Goal: Navigation & Orientation: Find specific page/section

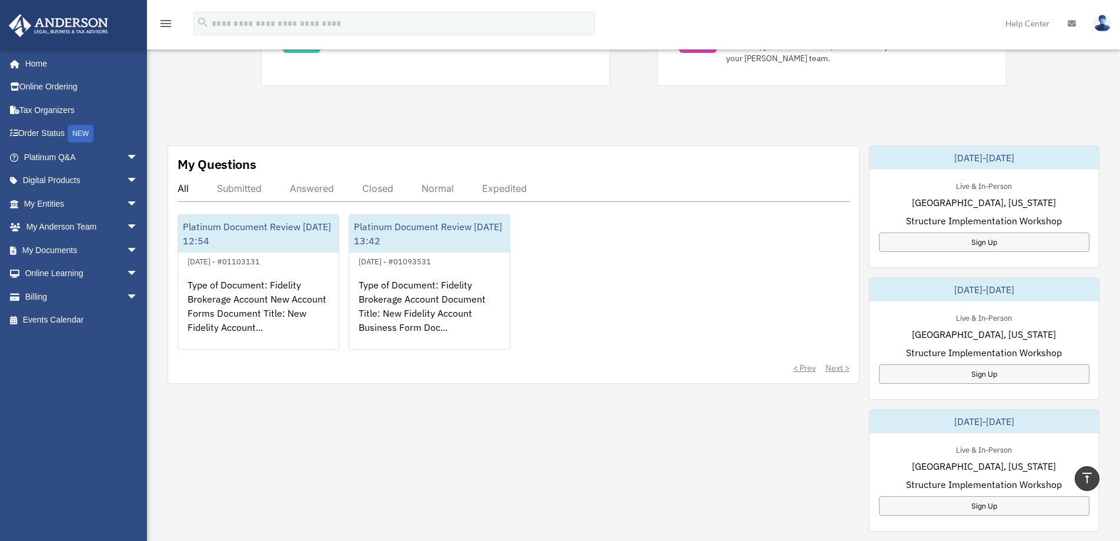
scroll to position [306, 0]
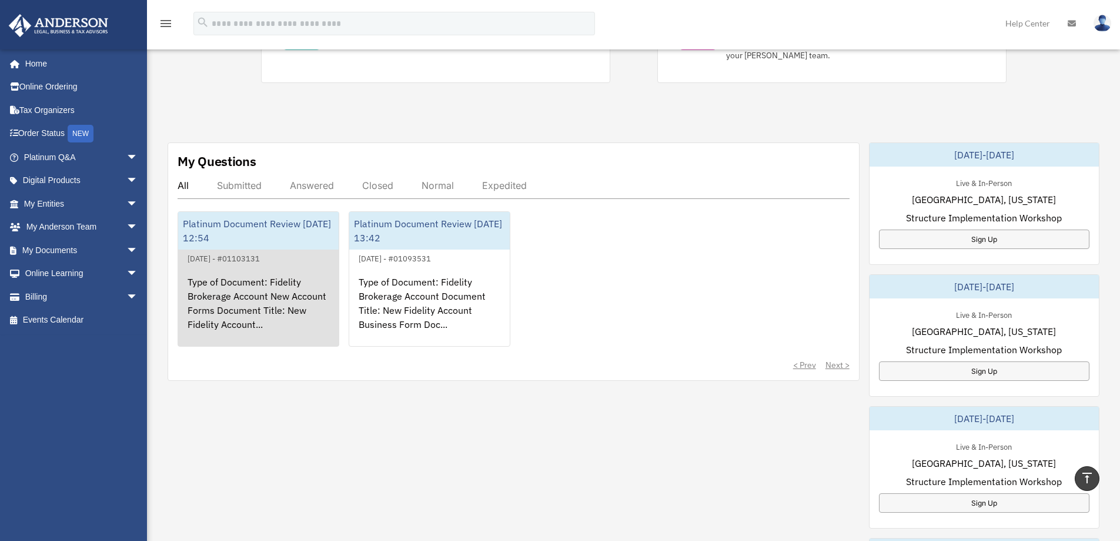
click at [217, 235] on div "Platinum Document Review [DATE] 12:54" at bounding box center [258, 231] width 161 height 38
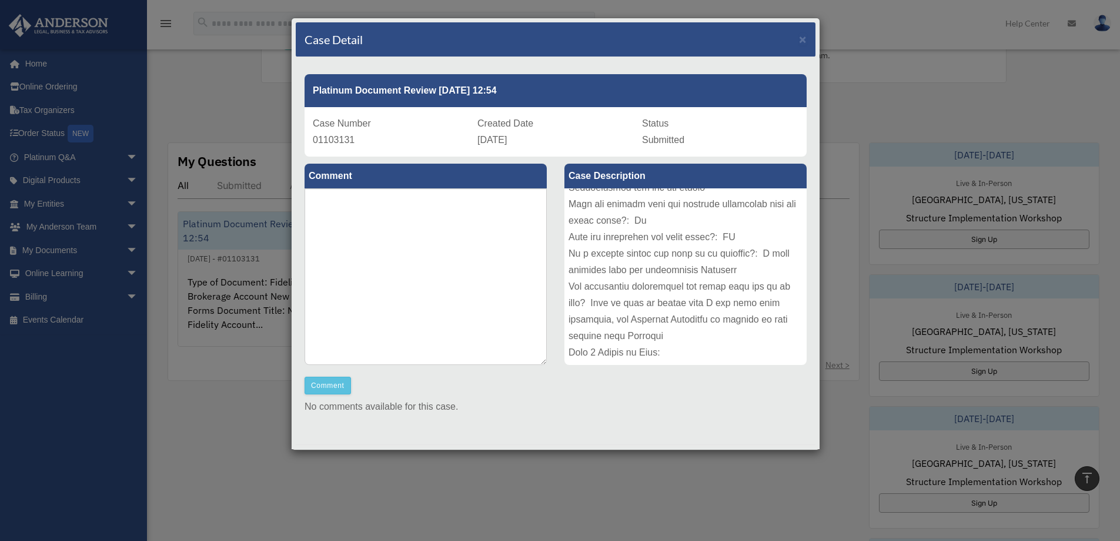
scroll to position [375, 0]
click at [799, 41] on span "×" at bounding box center [803, 39] width 8 height 14
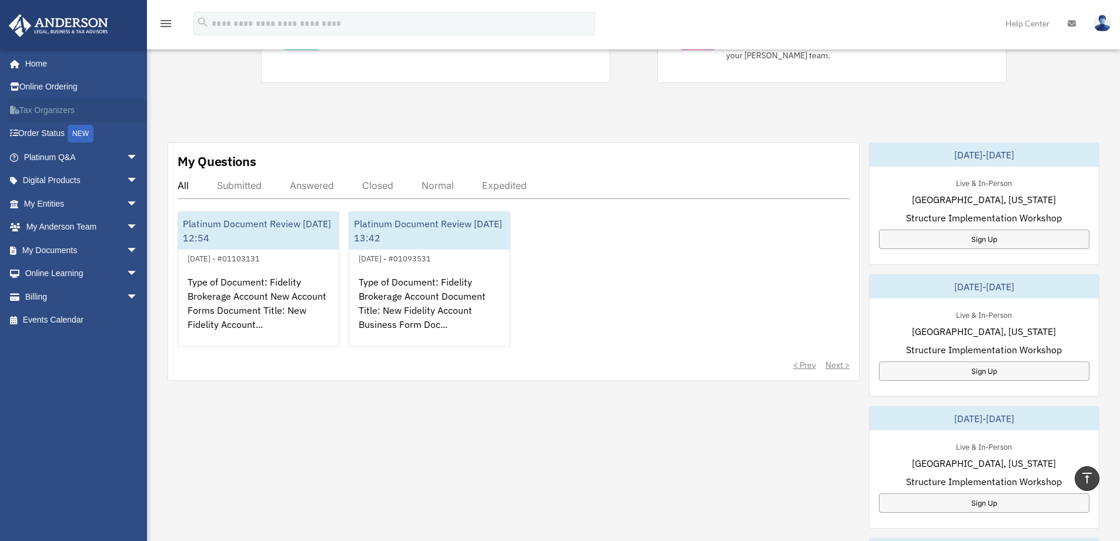
click at [39, 106] on link "Tax Organizers" at bounding box center [82, 110] width 148 height 24
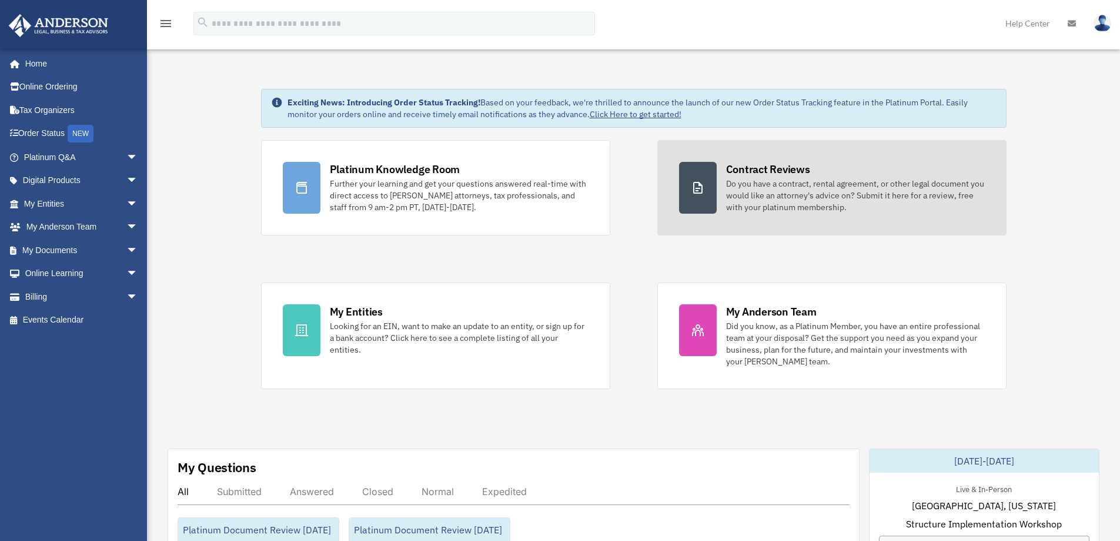
click at [759, 178] on div "Do you have a contract, rental agreement, or other legal document you would lik…" at bounding box center [855, 195] width 259 height 35
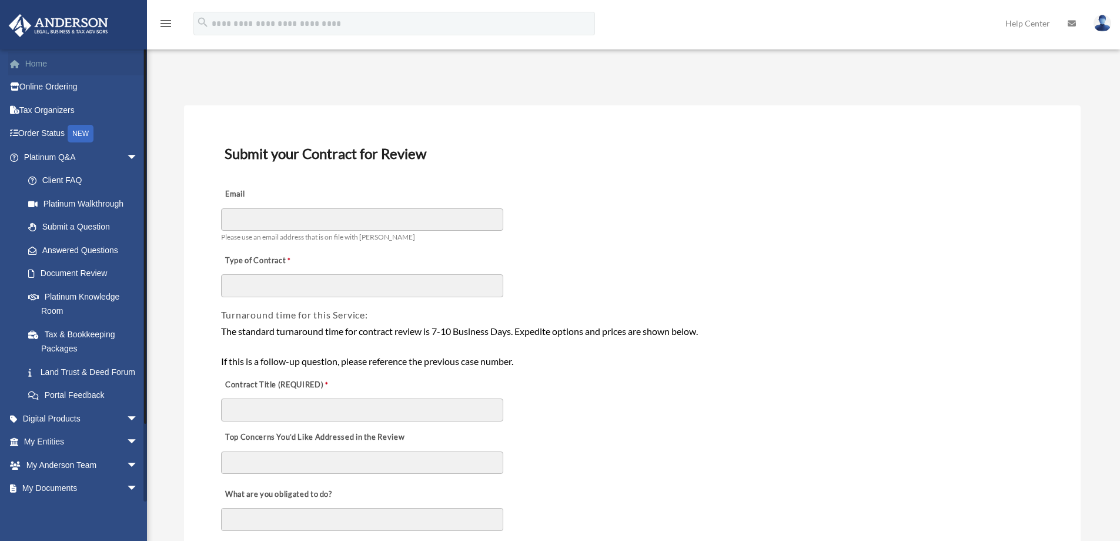
click at [18, 64] on span at bounding box center [20, 64] width 9 height 8
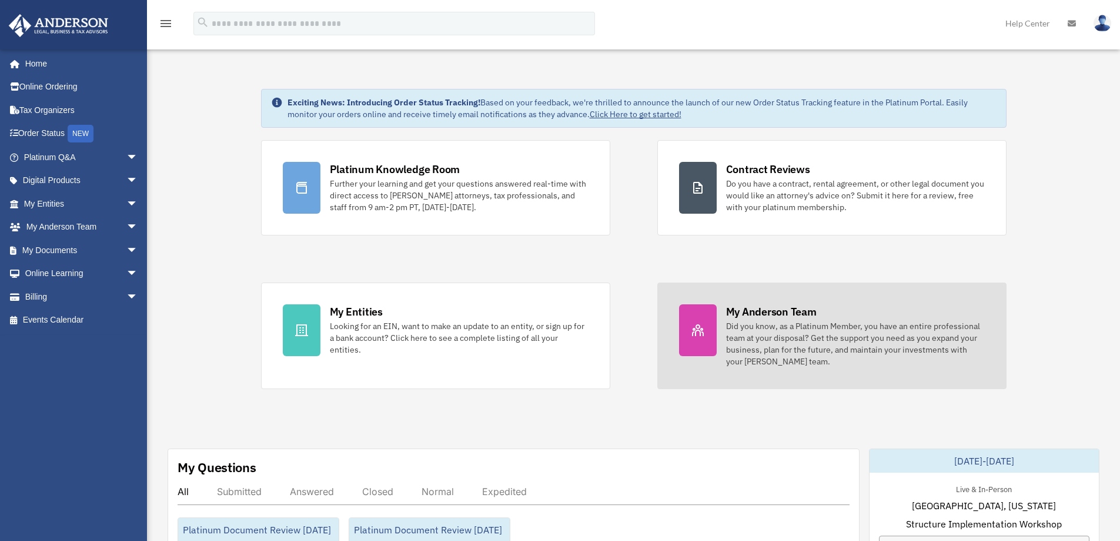
click at [796, 326] on div "Did you know, as a Platinum Member, you have an entire professional team at you…" at bounding box center [855, 343] width 259 height 47
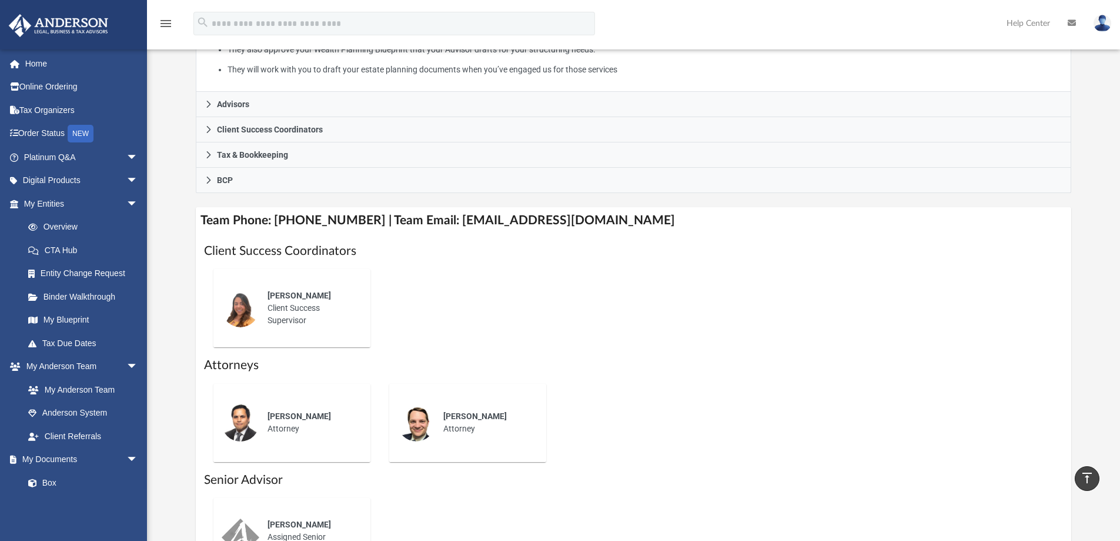
scroll to position [282, 0]
click at [82, 297] on link "Binder Walkthrough" at bounding box center [85, 297] width 139 height 24
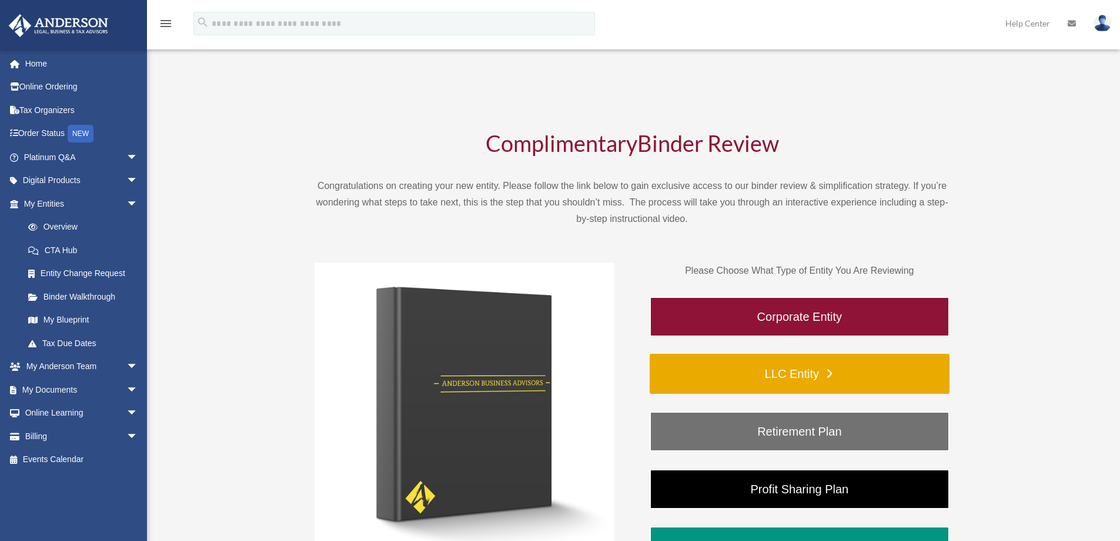
click at [809, 375] on link "LLC Entity" at bounding box center [800, 373] width 300 height 40
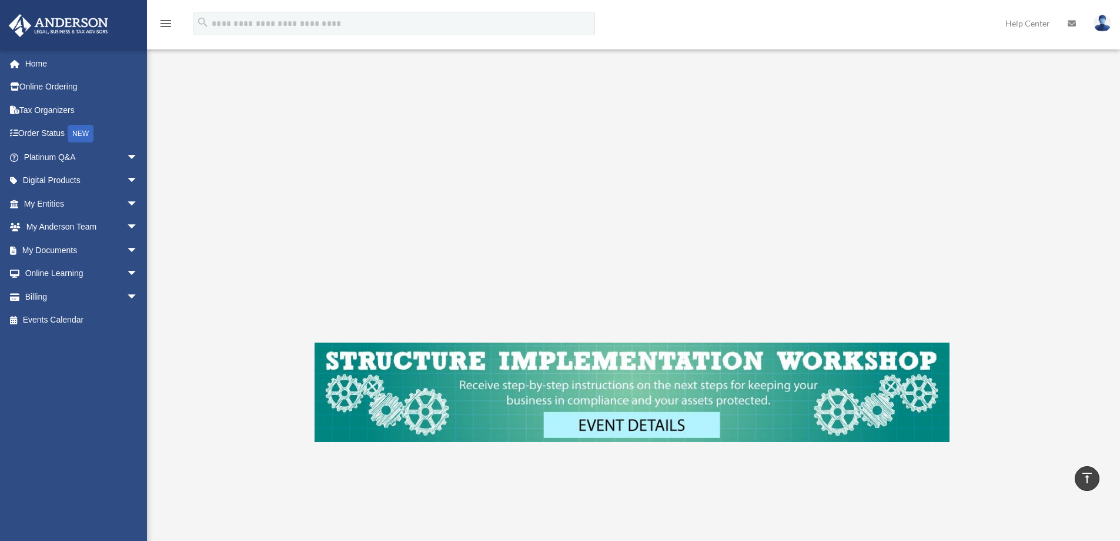
scroll to position [246, 0]
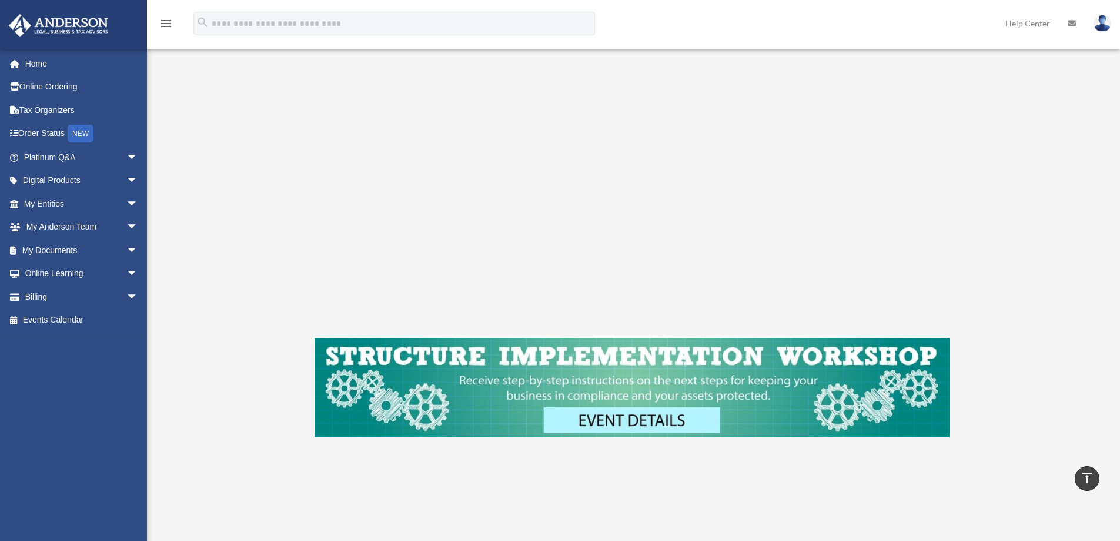
click at [635, 382] on img at bounding box center [632, 387] width 635 height 99
